Goal: Information Seeking & Learning: Learn about a topic

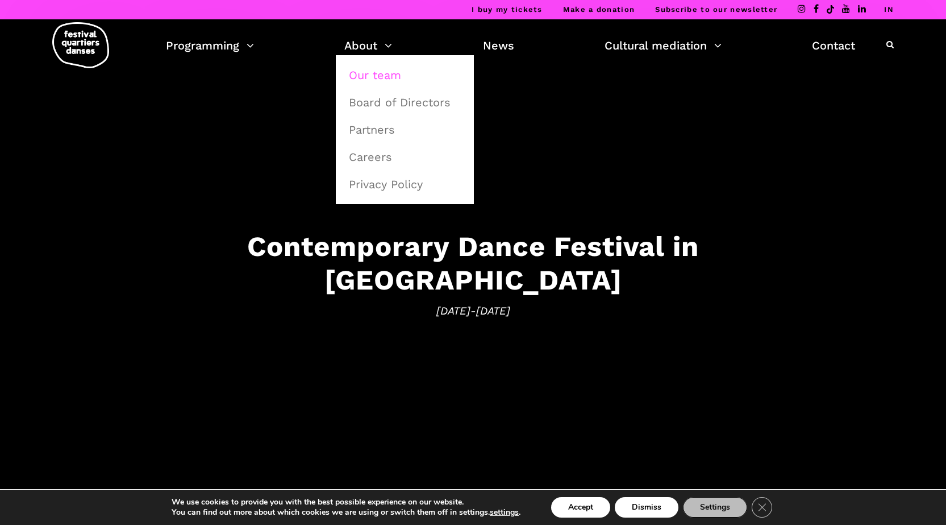
click at [382, 76] on font "Our team" at bounding box center [375, 75] width 52 height 14
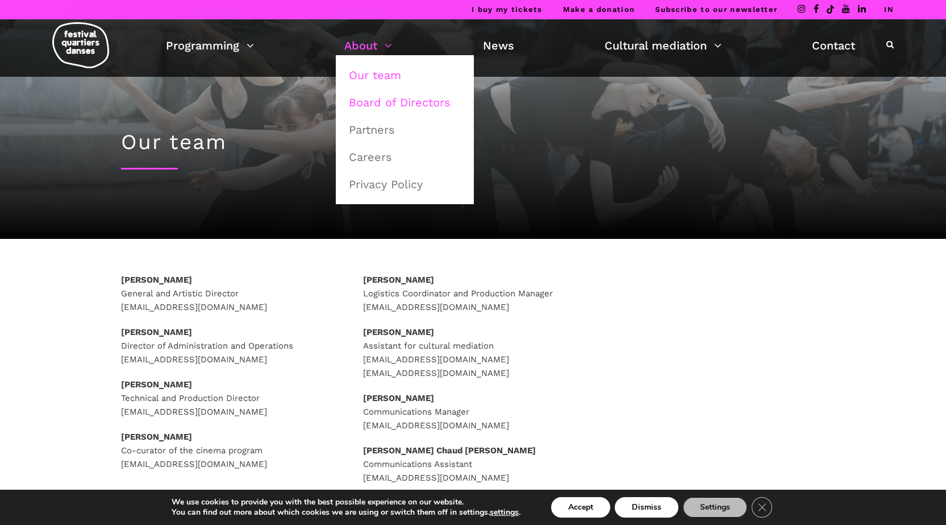
click at [422, 98] on font "Board of Directors" at bounding box center [400, 102] width 102 height 14
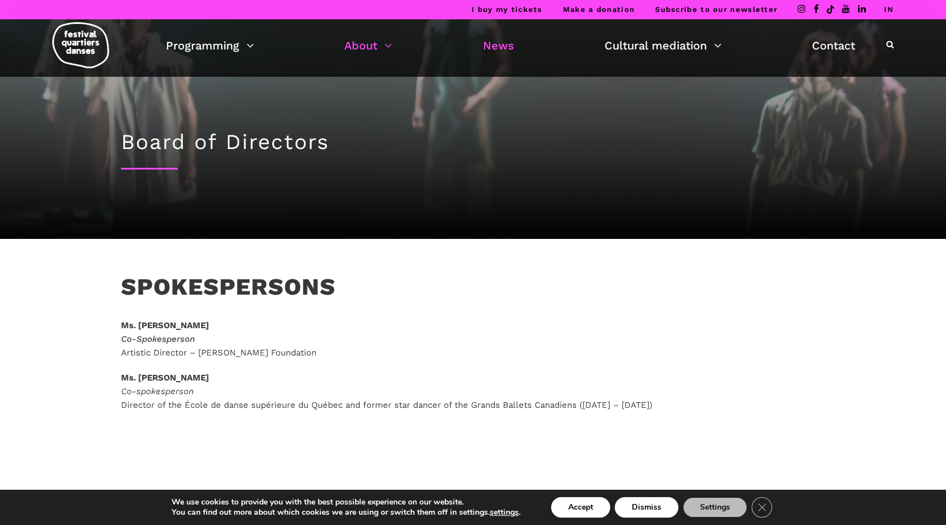
click at [502, 46] on font "News" at bounding box center [498, 46] width 31 height 14
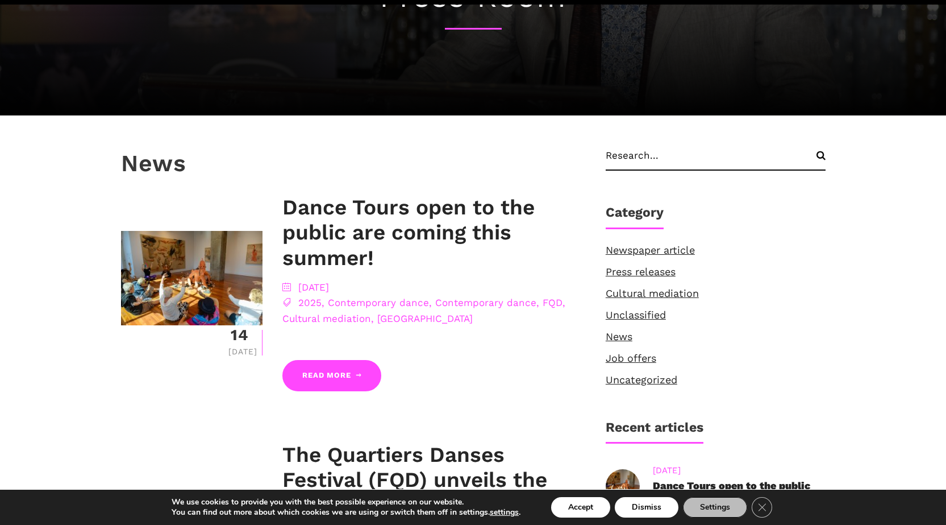
scroll to position [170, 0]
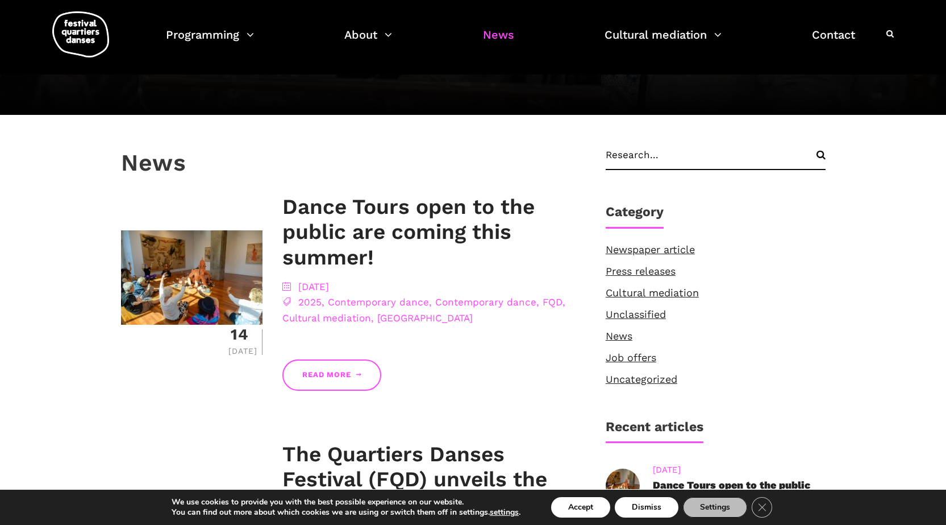
click at [332, 368] on link "Read more" at bounding box center [331, 374] width 99 height 31
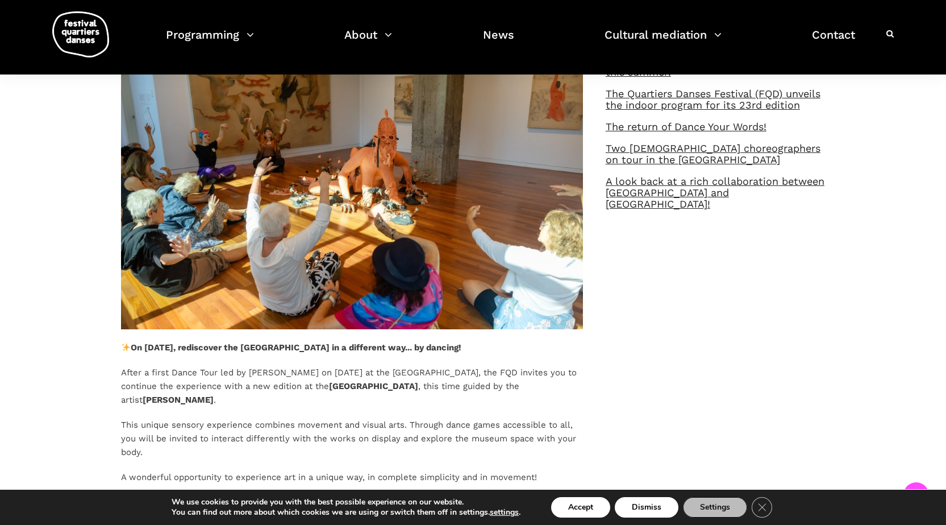
scroll to position [455, 0]
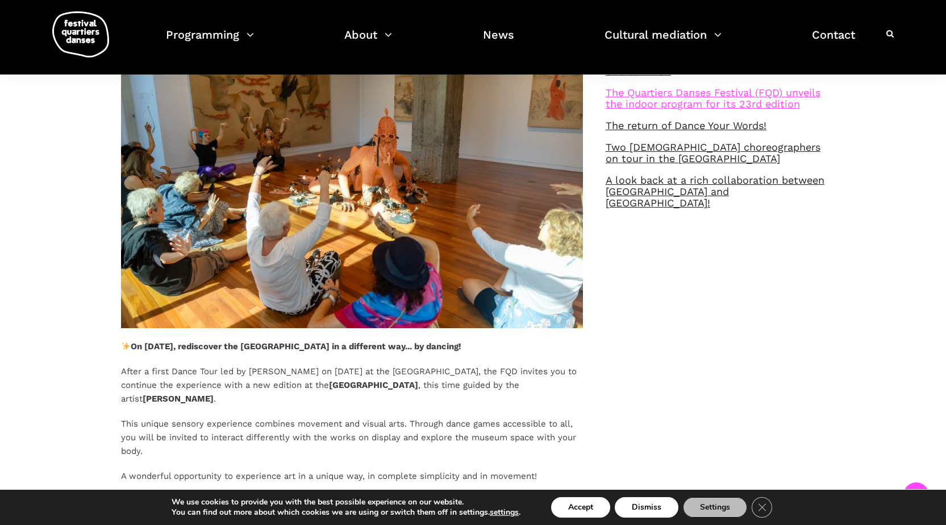
click at [709, 95] on font "The Quartiers Danses Festival (FQD) unveils the indoor program for its 23rd edi…" at bounding box center [713, 97] width 215 height 23
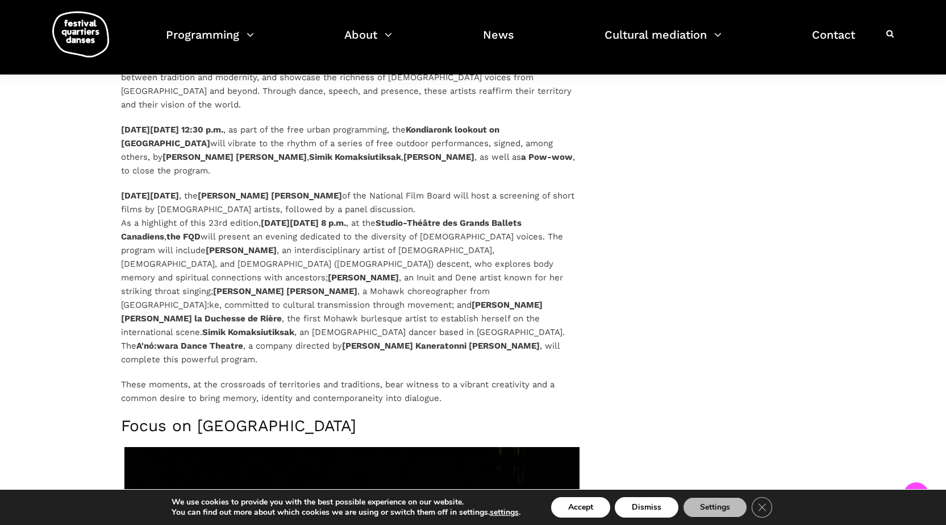
scroll to position [1307, 0]
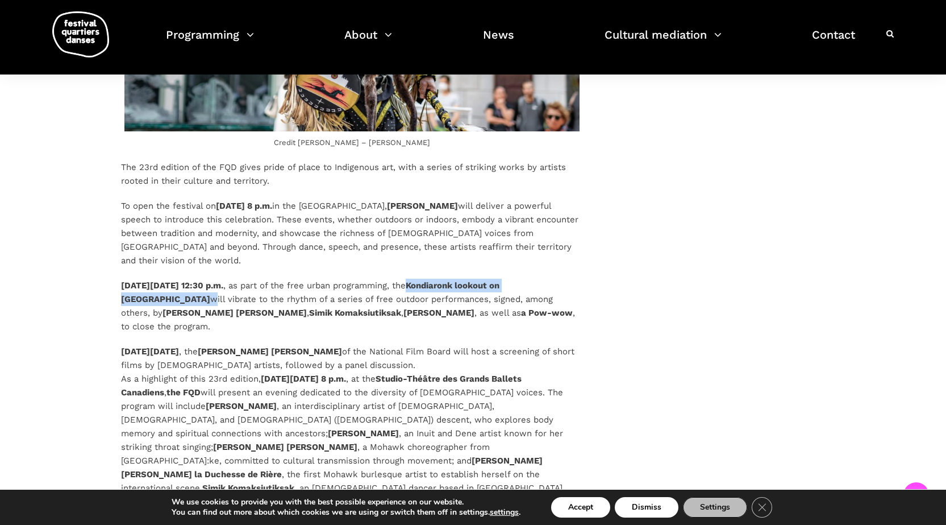
drag, startPoint x: 478, startPoint y: 285, endPoint x: 175, endPoint y: 296, distance: 303.1
click at [175, 296] on p "On Saturday, September 6 at 12:30 p.m. , as part of the free urban programming,…" at bounding box center [352, 305] width 462 height 55
copy p "Kondiaronk lookout on Mount Royal"
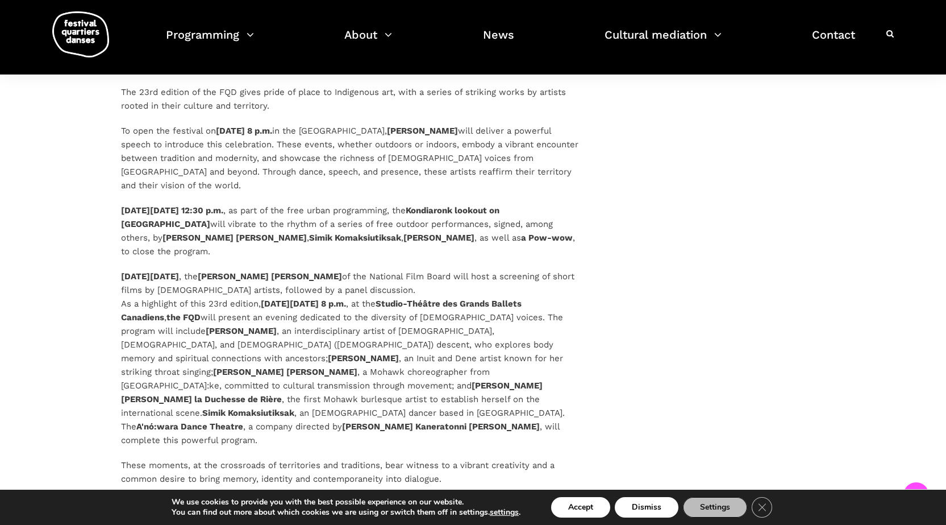
scroll to position [1364, 0]
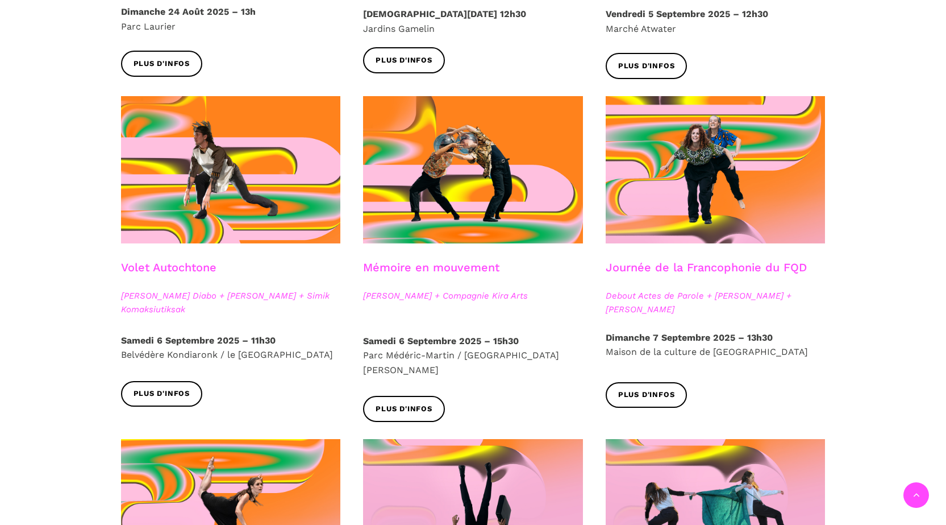
scroll to position [511, 0]
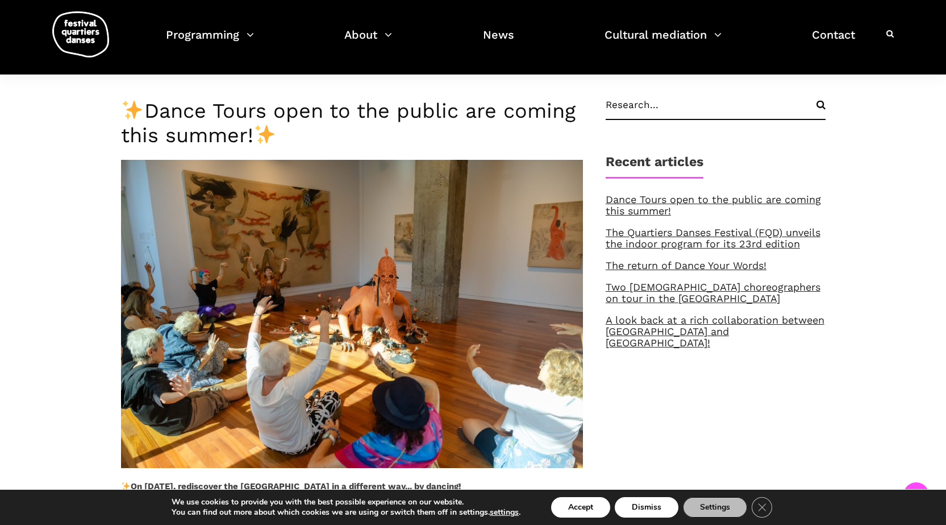
scroll to position [176, 0]
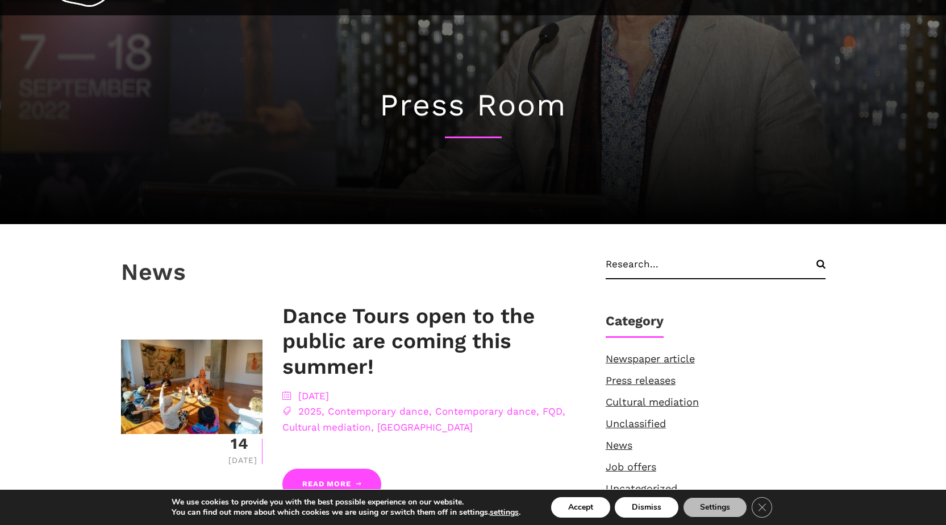
scroll to position [170, 0]
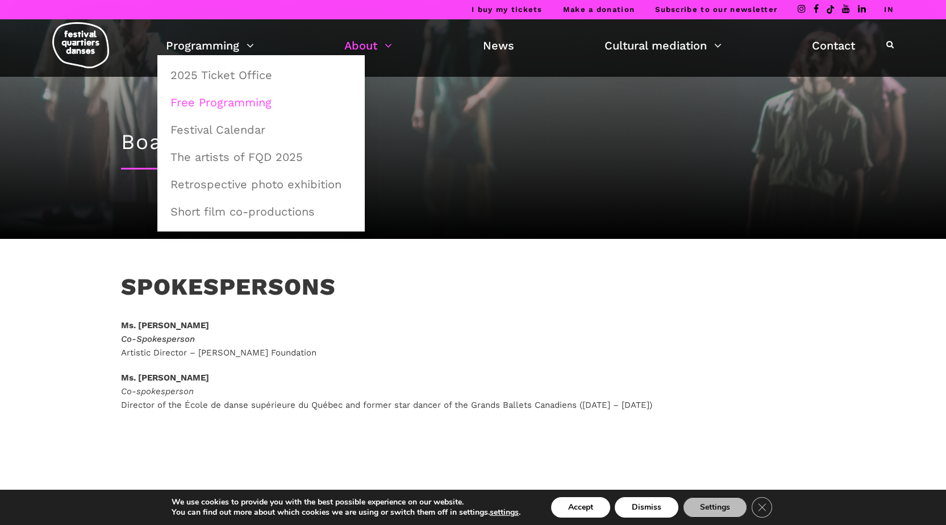
click at [239, 104] on font "Free Programming" at bounding box center [220, 102] width 101 height 14
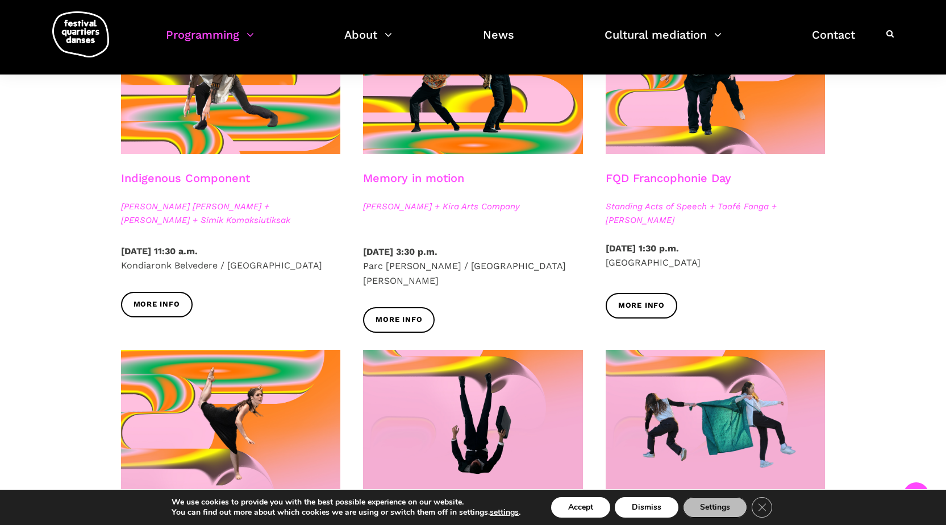
scroll to position [682, 0]
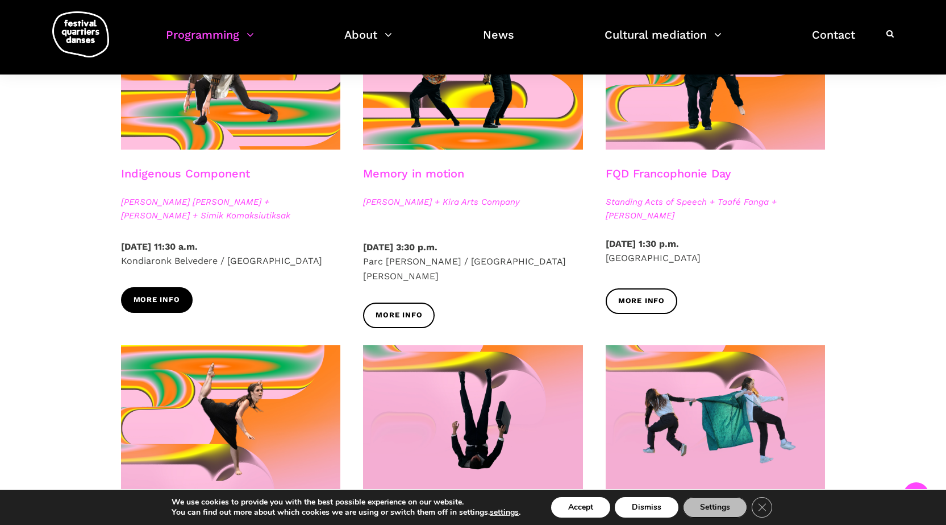
click at [157, 297] on font "More info" at bounding box center [157, 300] width 47 height 9
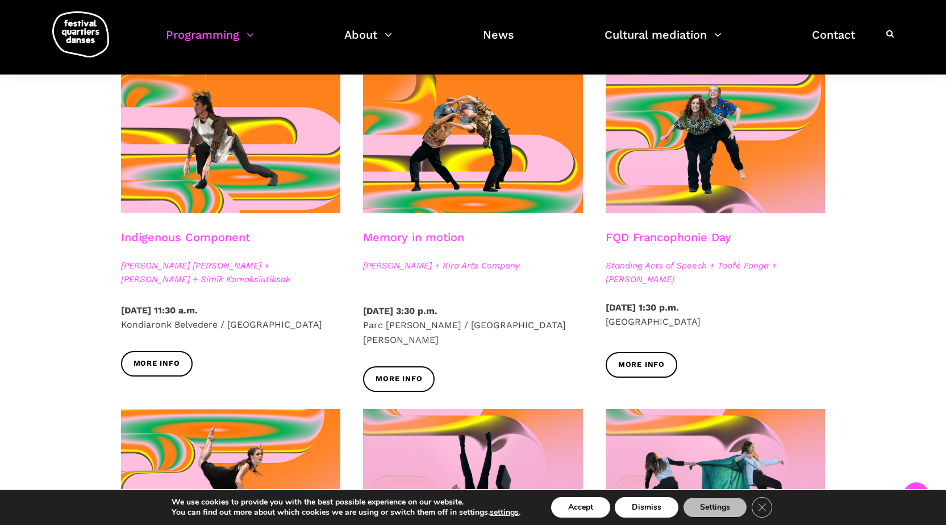
scroll to position [625, 0]
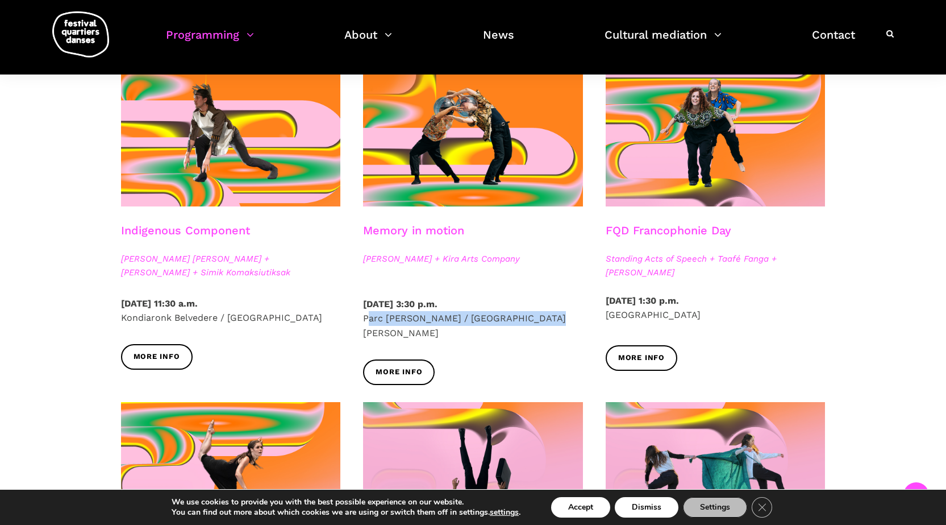
drag, startPoint x: 364, startPoint y: 319, endPoint x: 538, endPoint y: 318, distance: 173.9
click at [538, 318] on p "Saturday, September 6, 2025 – 3:30 p.m. Parc Médéric-Martin / Ville-Marie Est" at bounding box center [473, 319] width 220 height 44
copy font "Parc Médéric-Martin / Ville-Marie Est"
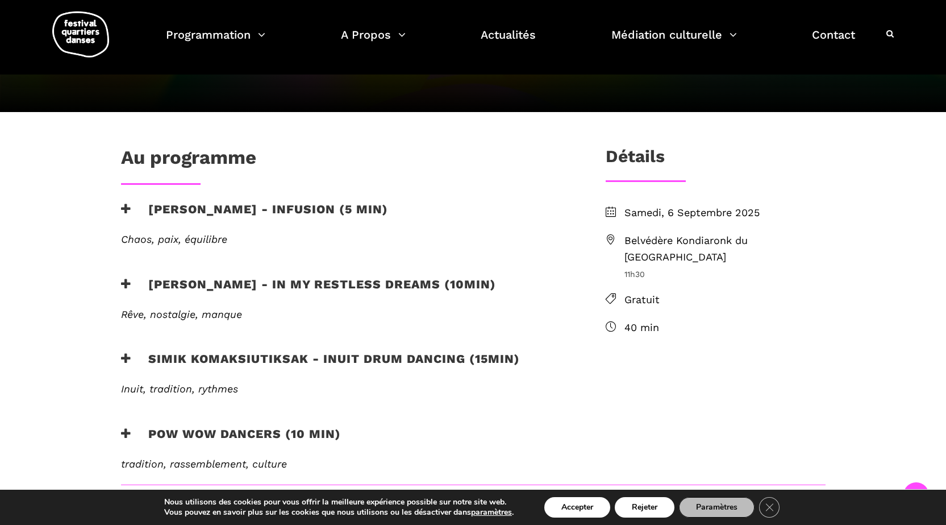
scroll to position [170, 0]
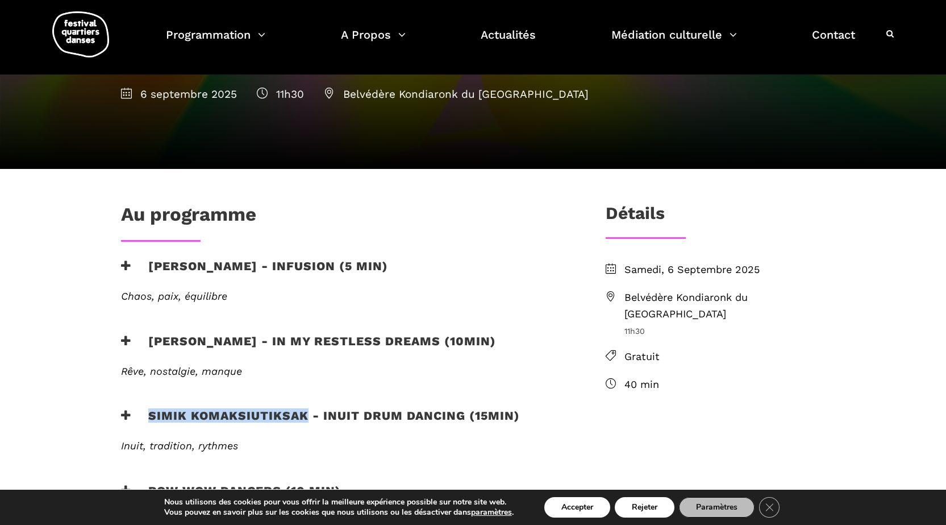
drag, startPoint x: 149, startPoint y: 415, endPoint x: 305, endPoint y: 417, distance: 155.2
click at [305, 417] on h3 "Simik Komaksiutiksak - Inuit Drum Dancing (15min)" at bounding box center [320, 422] width 399 height 28
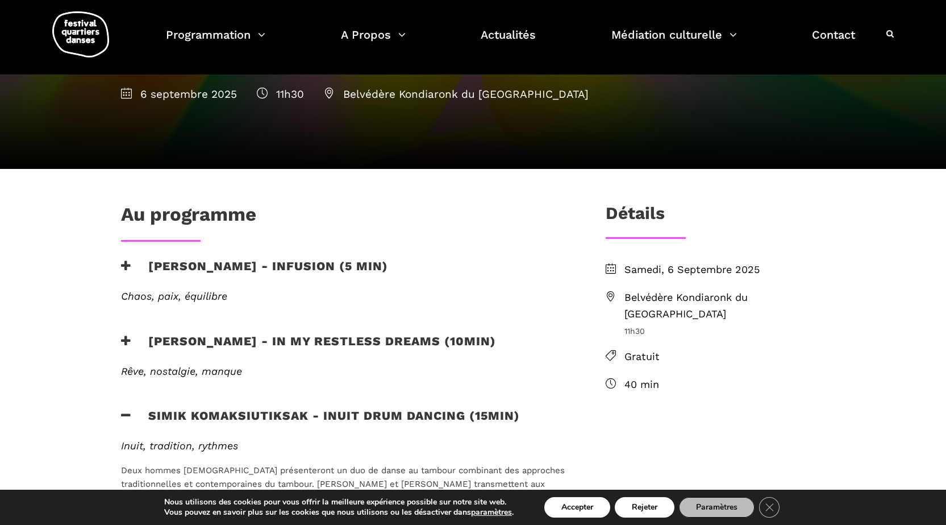
click at [376, 384] on div "Rêve, nostalgie, manque Cette pièce explore la sensation que l’on éprouve au ré…" at bounding box center [345, 378] width 471 height 27
drag, startPoint x: 149, startPoint y: 263, endPoint x: 263, endPoint y: 268, distance: 114.4
click at [263, 268] on h3 "[PERSON_NAME] - Infusion (5 min)" at bounding box center [254, 273] width 267 height 28
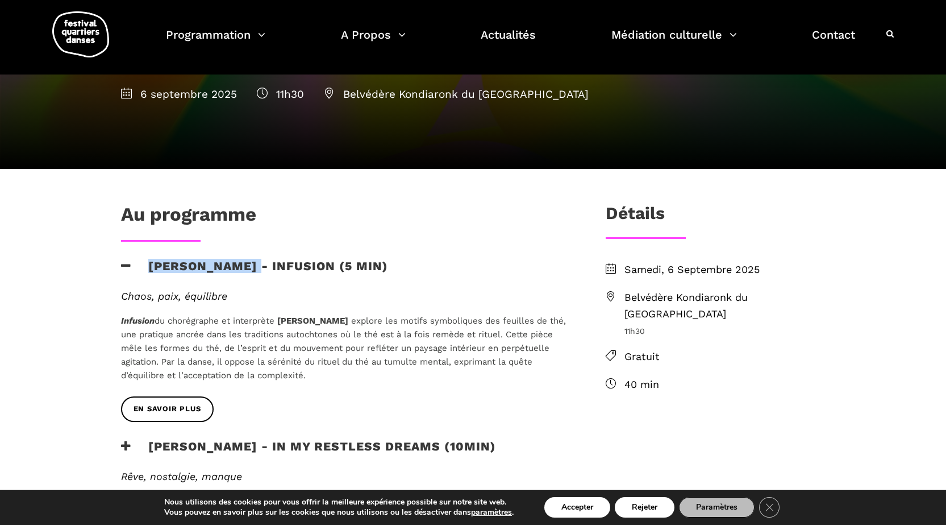
copy h3 "[PERSON_NAME]"
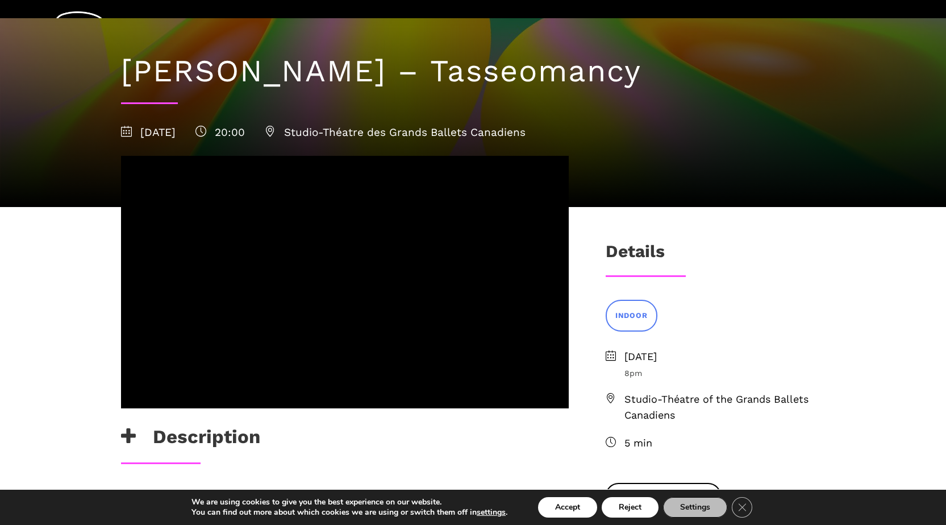
scroll to position [114, 0]
